Goal: Information Seeking & Learning: Find contact information

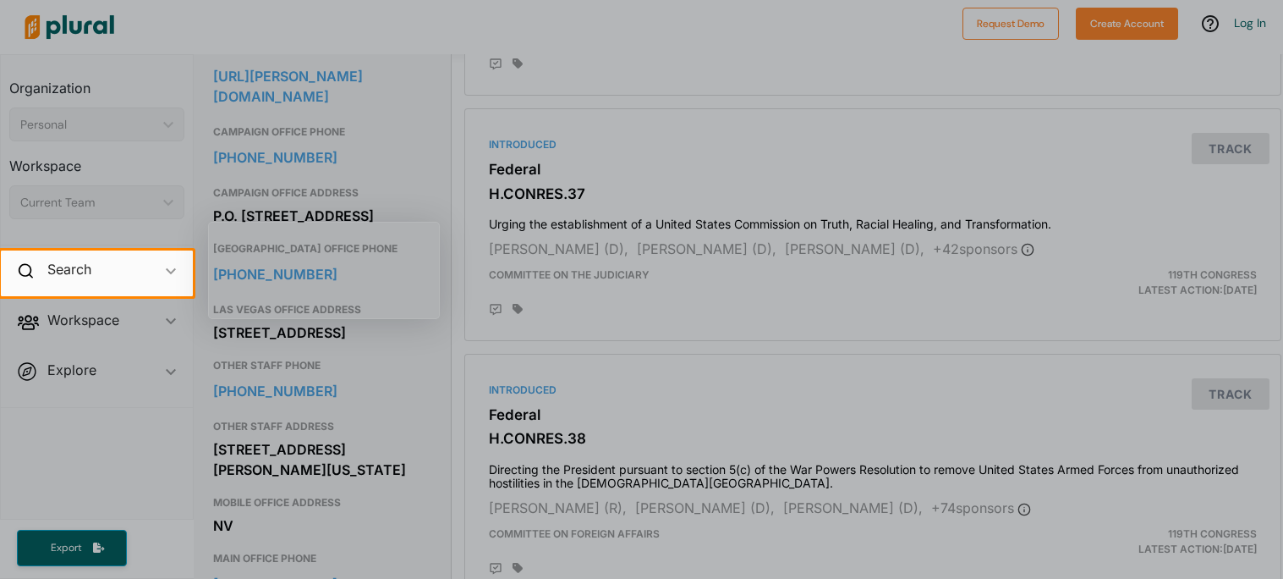
scroll to position [600, 2]
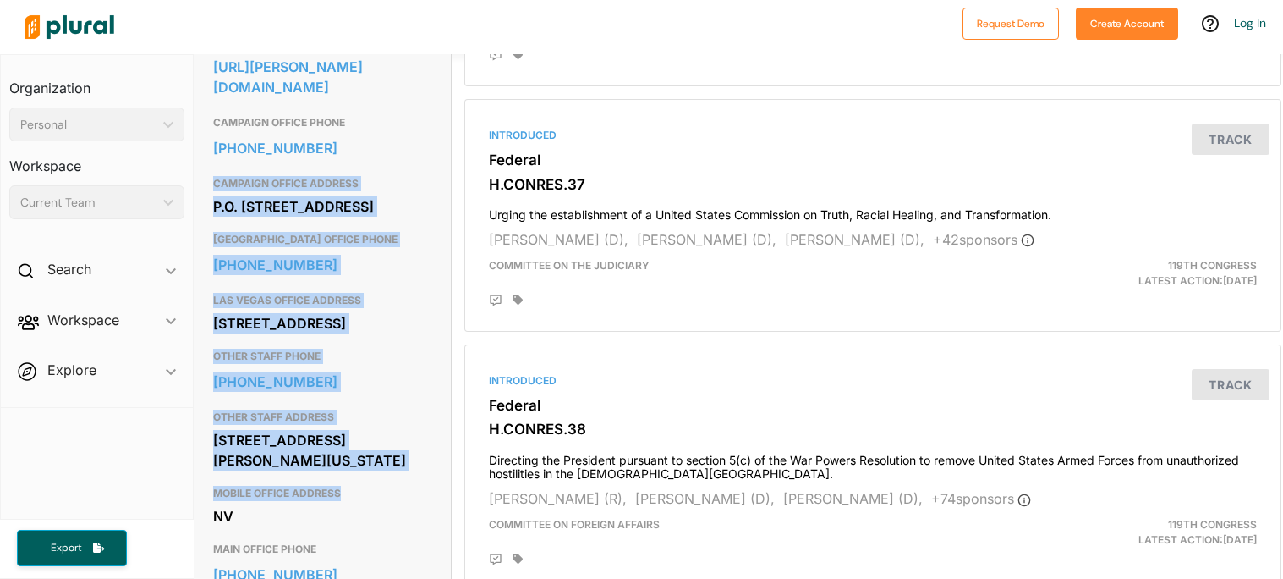
drag, startPoint x: 215, startPoint y: 160, endPoint x: 342, endPoint y: 529, distance: 390.0
click at [342, 529] on div "EMAIL https://titus.house.gov/contact/ CAMPAIGN OFFICE PHONE 702-256-3462 CAMPA…" at bounding box center [321, 362] width 217 height 688
click at [415, 285] on div "LAS VEGAS OFFICE ADDRESS 495 S. Main St., 3rd Floor Las Vegas, NV 89101" at bounding box center [321, 313] width 217 height 56
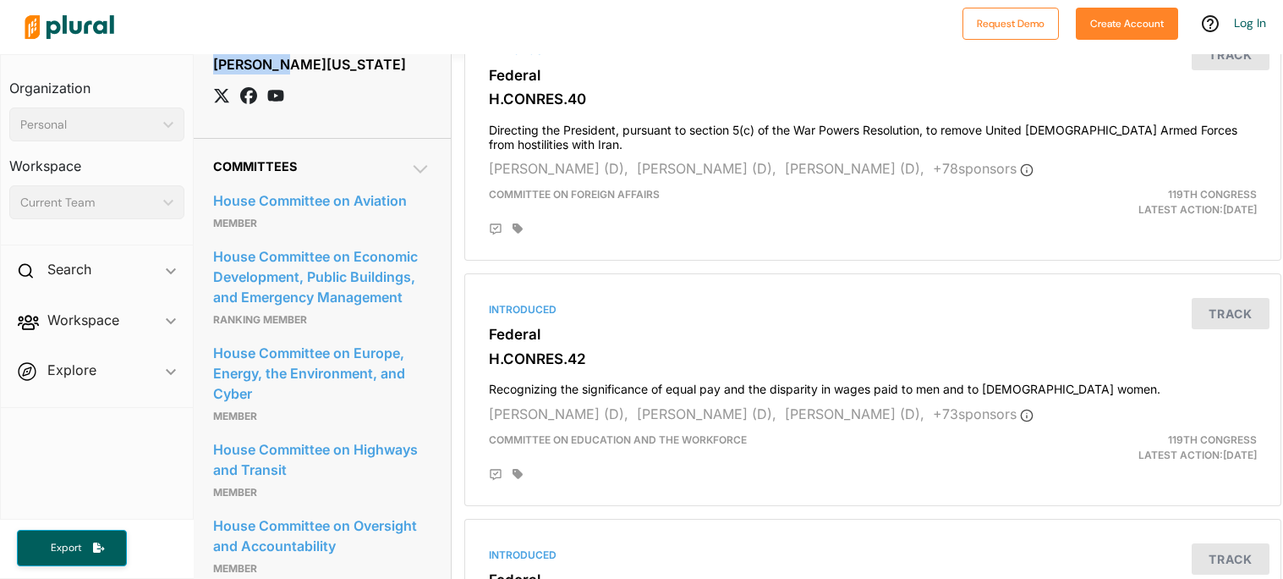
scroll to position [1187, 2]
drag, startPoint x: 207, startPoint y: 238, endPoint x: 408, endPoint y: 119, distance: 232.8
copy div "LAS VEGAS OFFICE PHONE 702-220-9823 LAS VEGAS OFFICE ADDRESS 495 S. Main St., 3…"
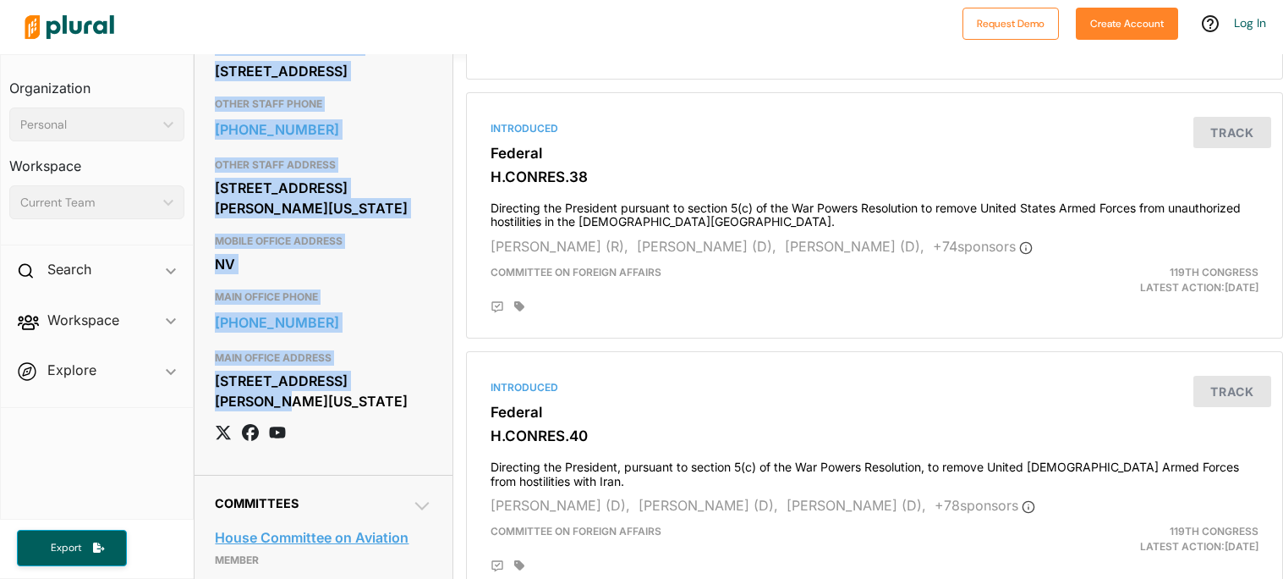
scroll to position [851, 0]
copy div "LAS VEGAS OFFICE PHONE 702-220-9823 LAS VEGAS OFFICE ADDRESS 495 S. Main St., 3…"
click at [482, 114] on div "Introduced Federal H.CONRES.38 Directing the President pursuant to section 5(c)…" at bounding box center [875, 216] width 802 height 231
